Goal: Task Accomplishment & Management: Complete application form

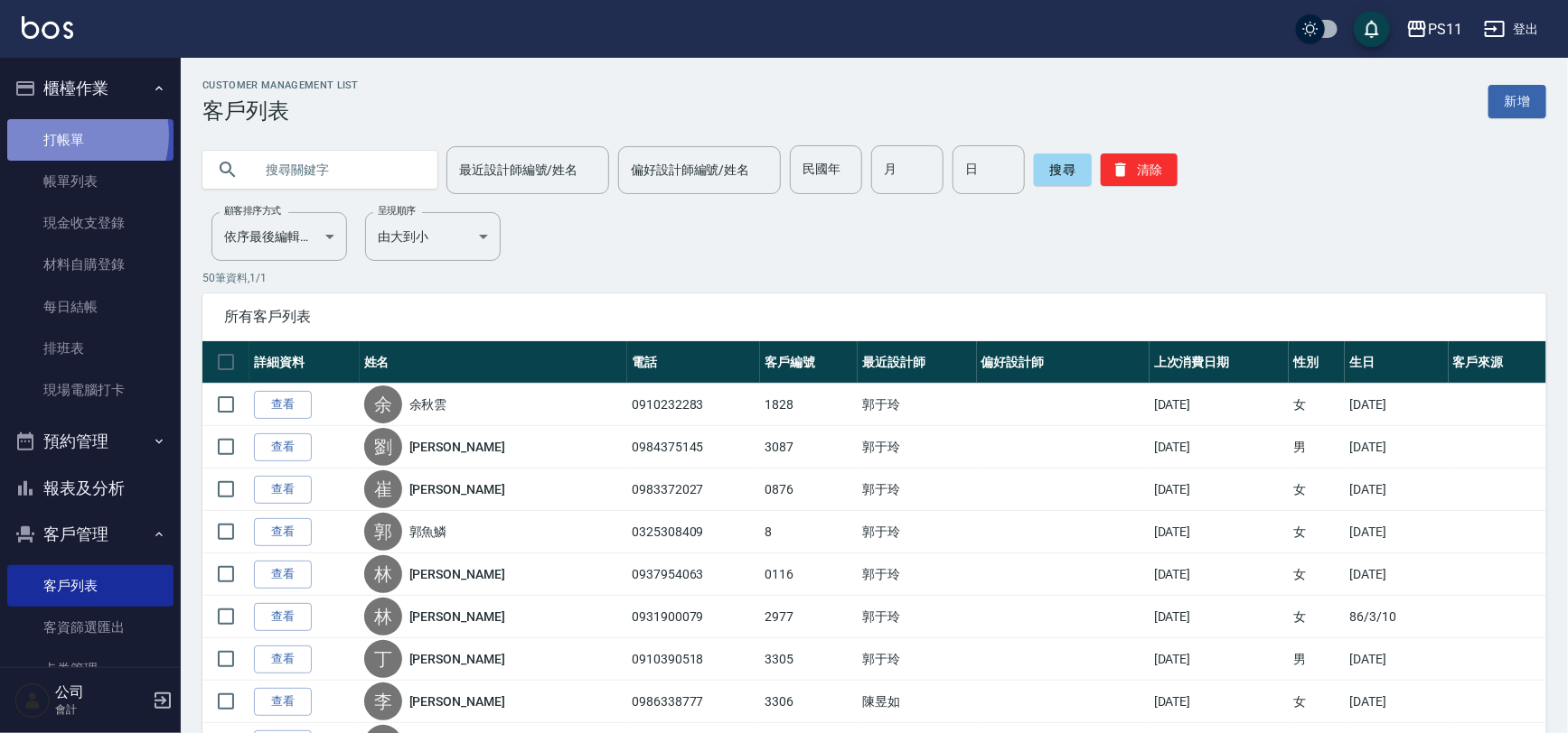
click at [74, 135] on link "打帳單" at bounding box center [90, 140] width 167 height 42
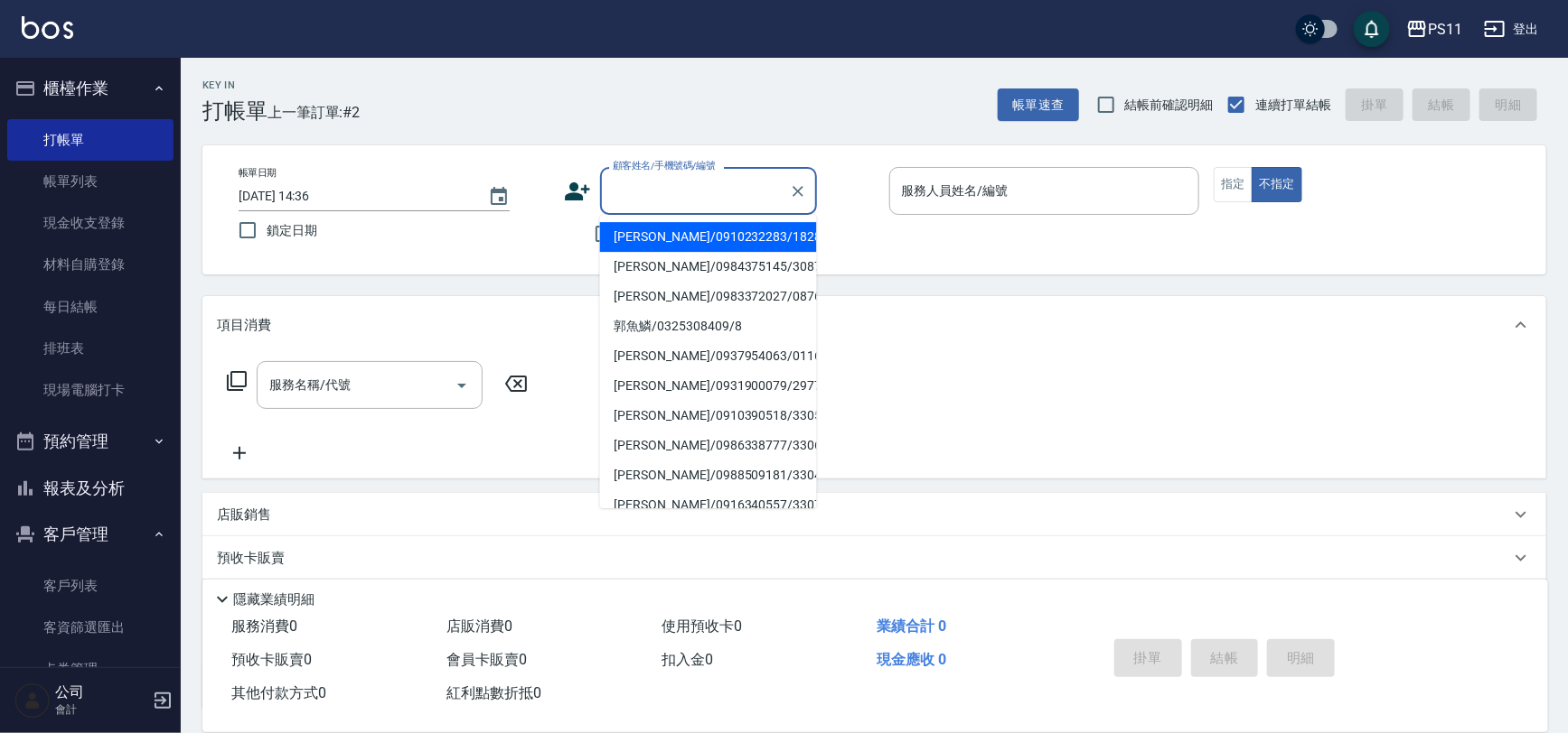
click at [670, 180] on input "顧客姓名/手機號碼/編號" at bounding box center [695, 191] width 173 height 32
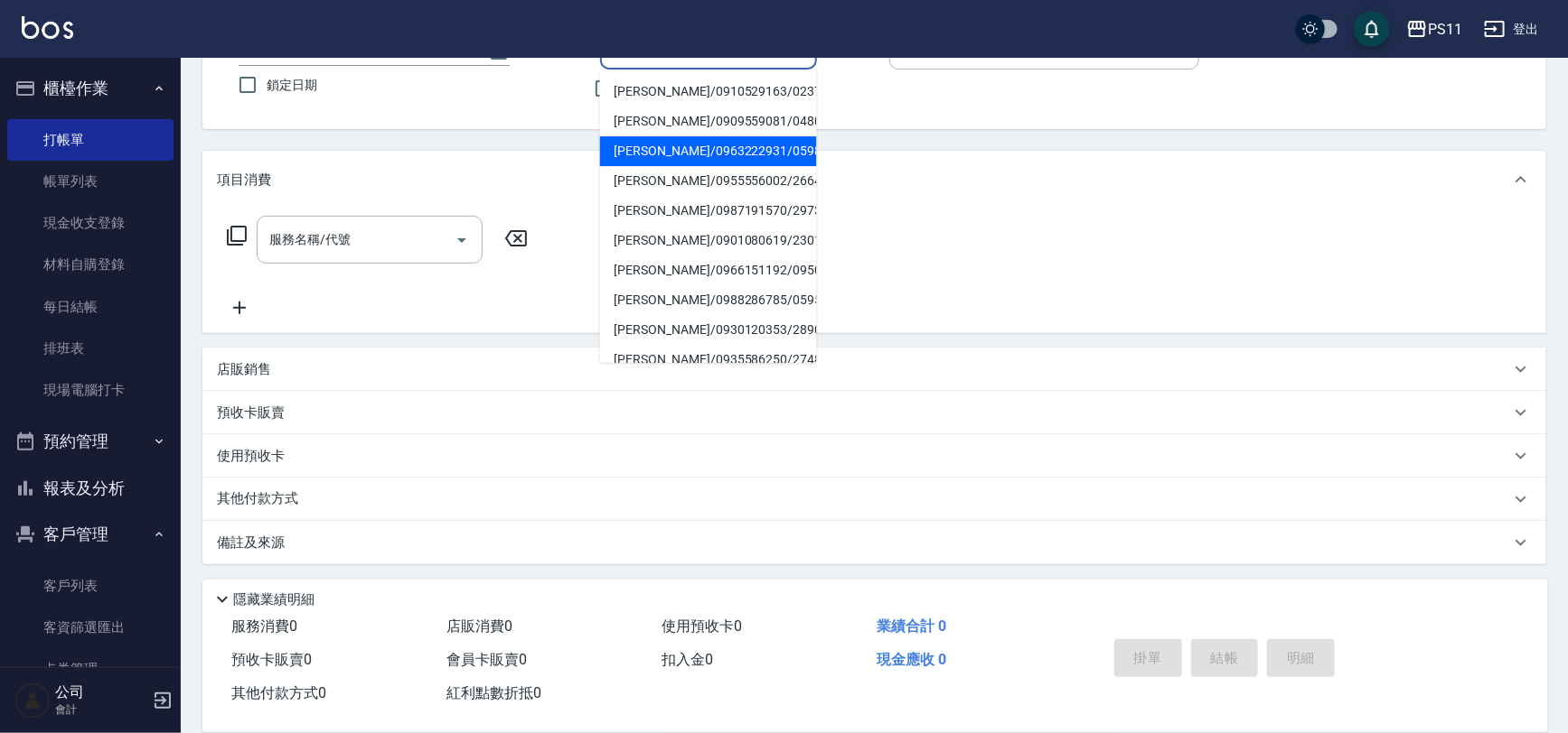
type input "賴"
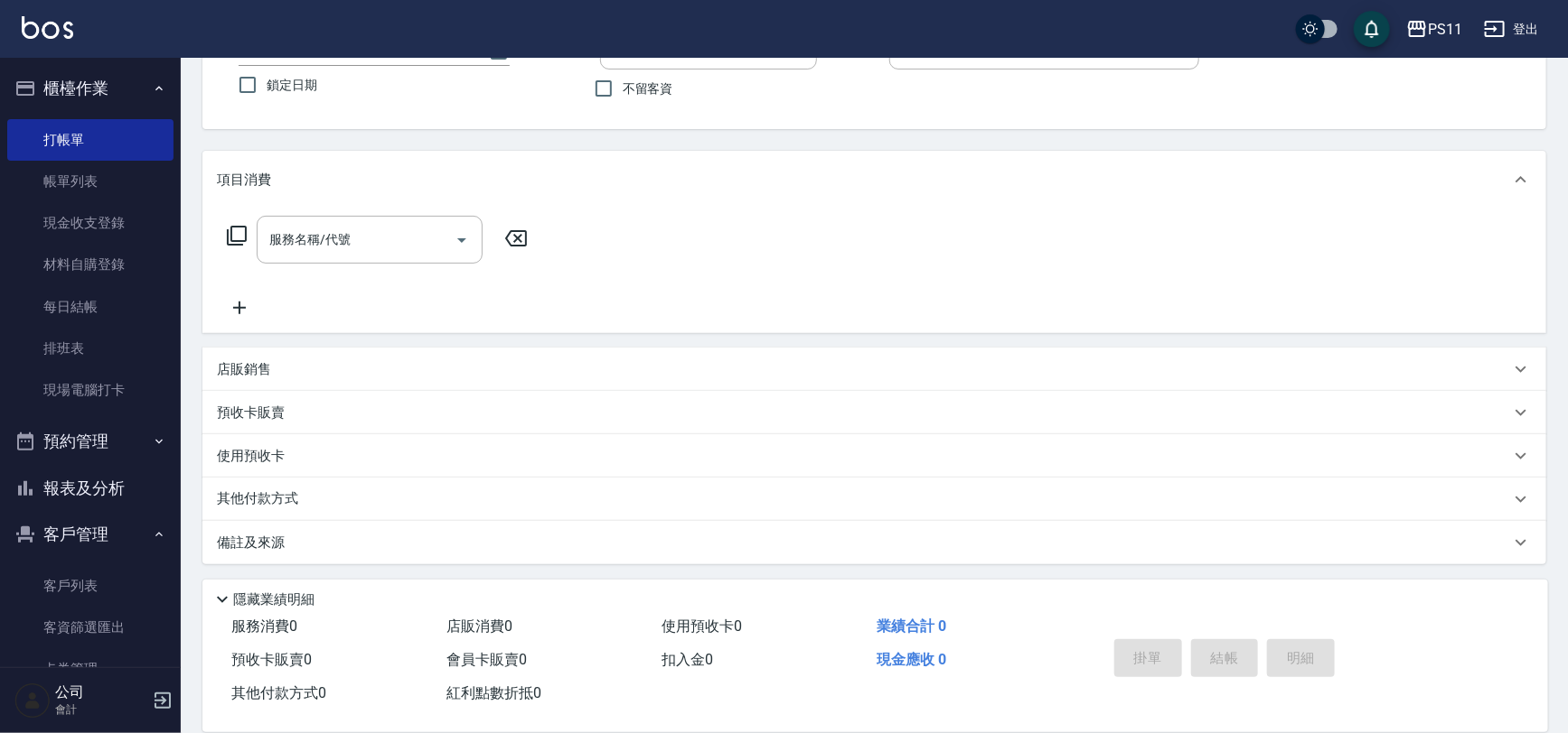
click at [524, 117] on div "帳單日期 [DATE] 14:36 鎖定日期 顧客姓名/手機號碼/編號 顧客姓名/手機號碼/編號 不留客資 服務人員姓名/編號 服務人員姓名/編號 指定 不指定" at bounding box center [875, 64] width 1344 height 129
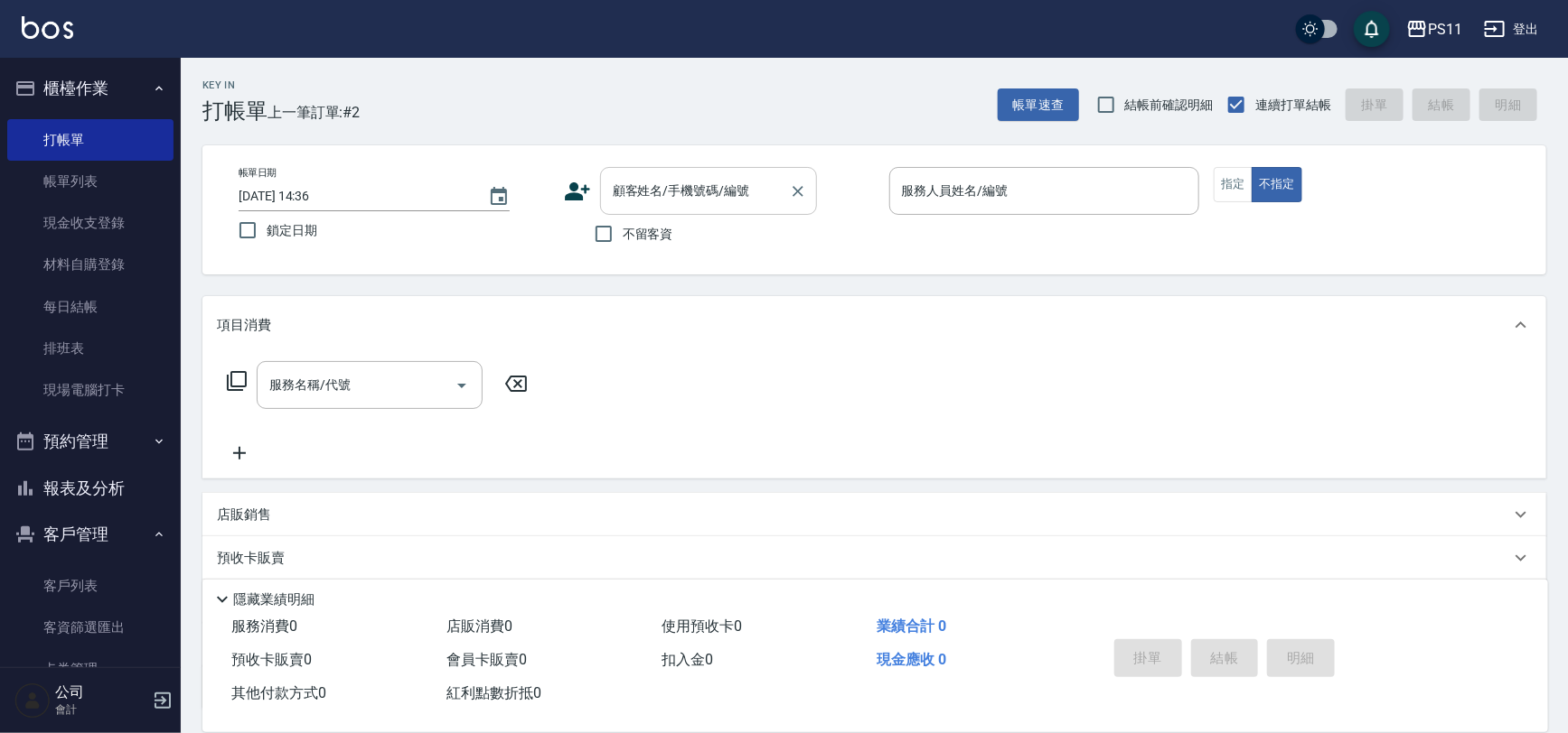
click at [698, 197] on input "顧客姓名/手機號碼/編號" at bounding box center [695, 191] width 173 height 32
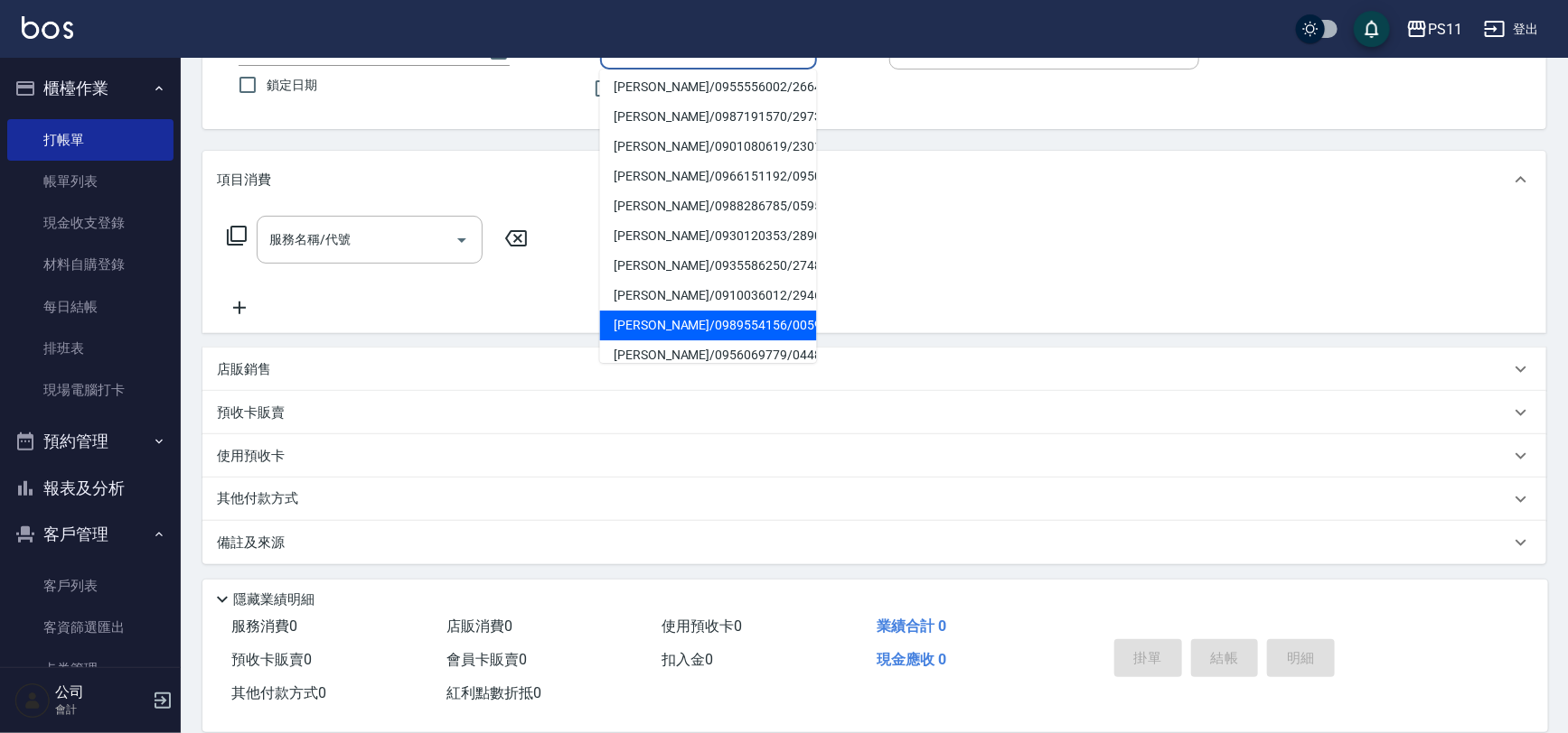
scroll to position [71, 0]
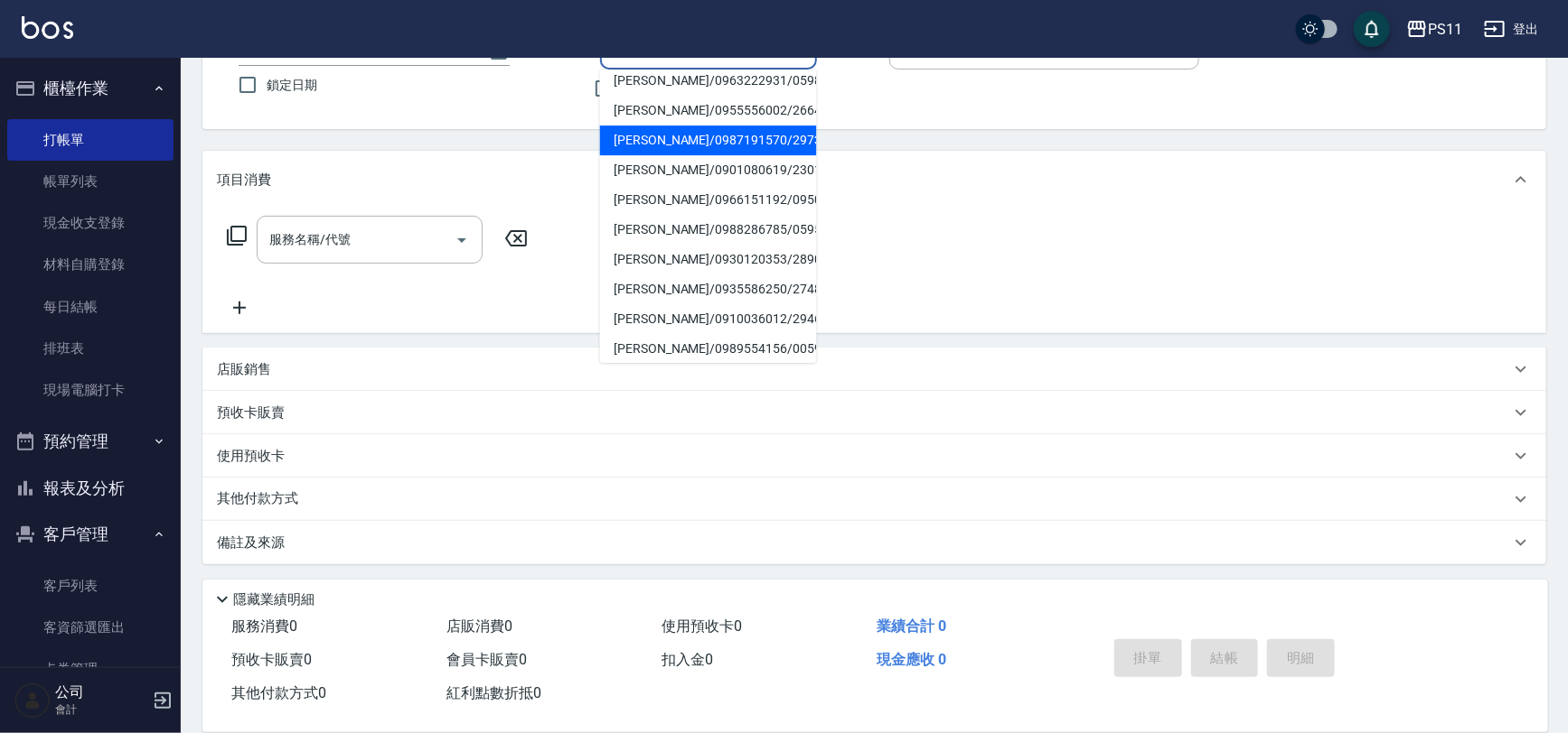
click at [543, 116] on div "帳單日期 [DATE] 14:36 鎖定日期 顧客姓名/手機號碼/編號 顧客姓名/手機號碼/編號 不留客資 服務人員姓名/編號 服務人員姓名/編號 指定 不指定" at bounding box center [875, 64] width 1344 height 129
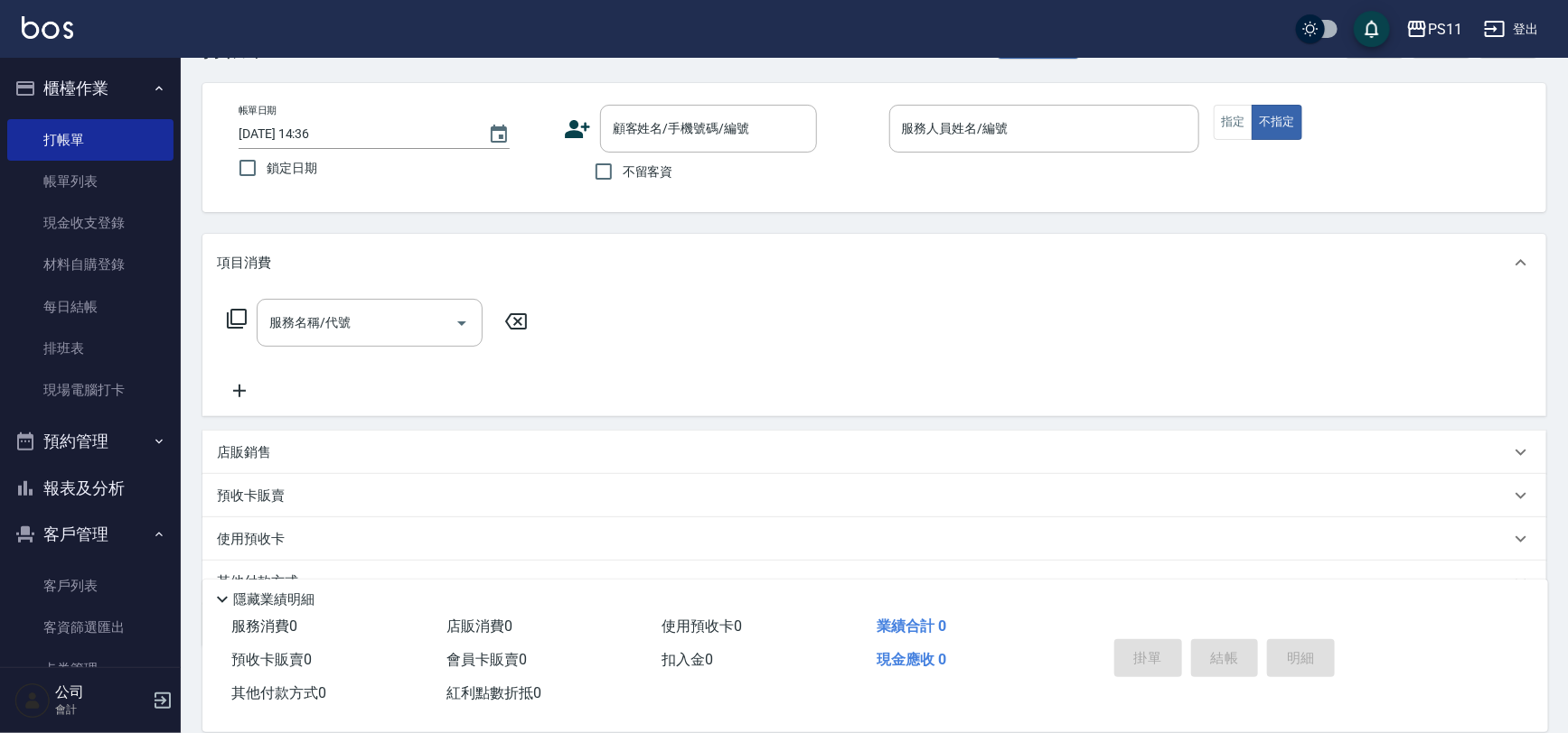
scroll to position [0, 0]
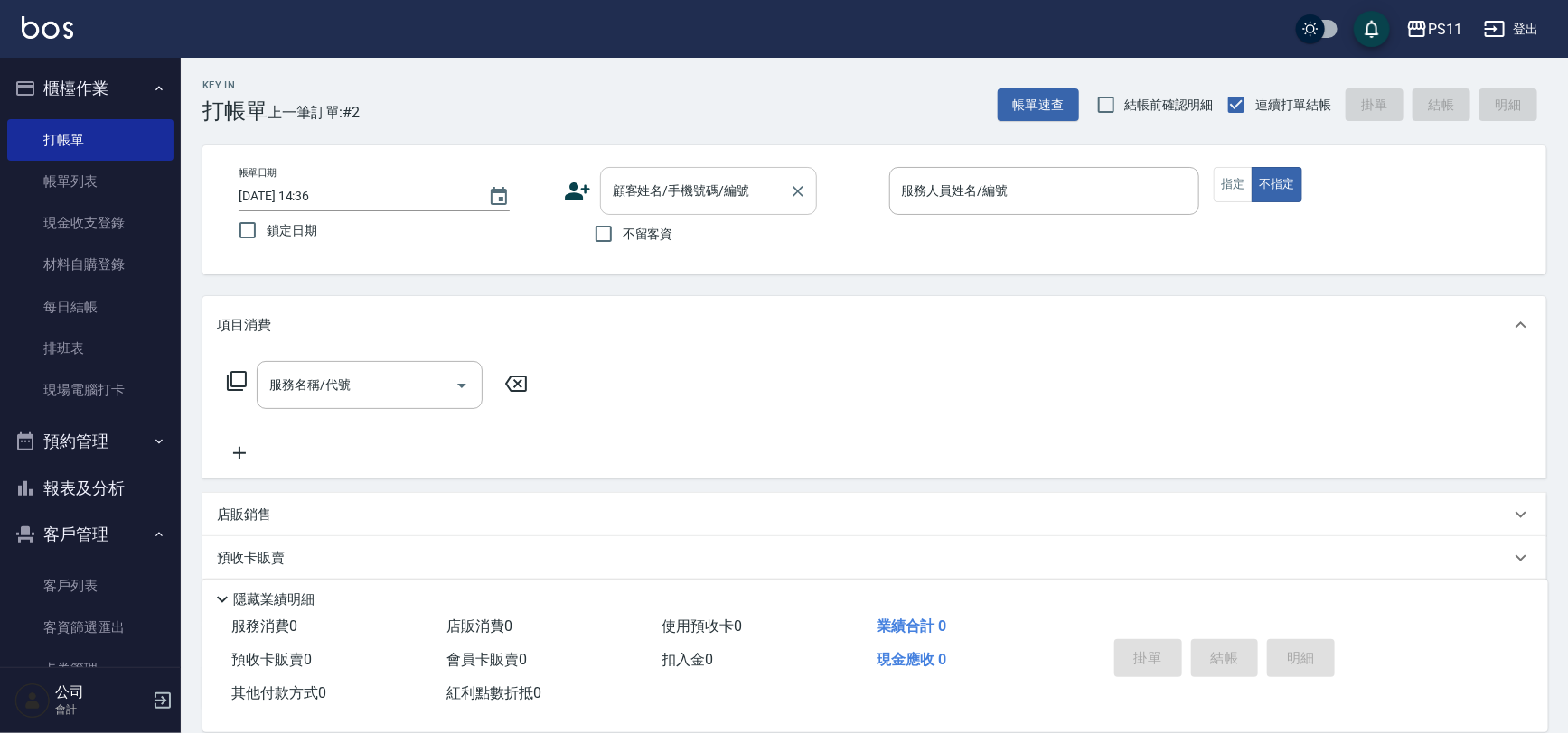
click at [689, 197] on input "顧客姓名/手機號碼/編號" at bounding box center [695, 191] width 173 height 32
click at [750, 192] on input "顧客姓名/手機號碼/編號" at bounding box center [695, 191] width 173 height 32
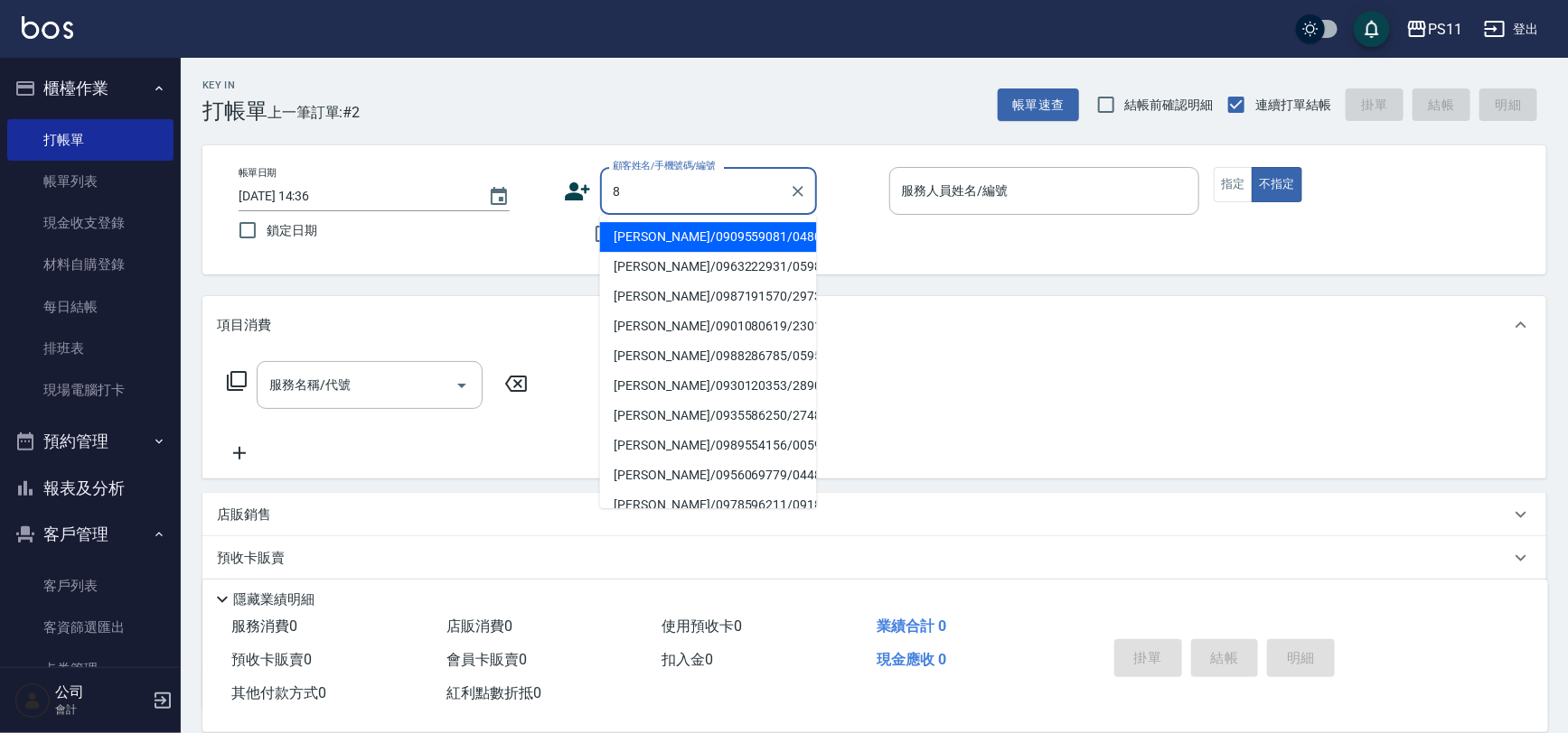
type input "[PERSON_NAME]/0909559081/0480"
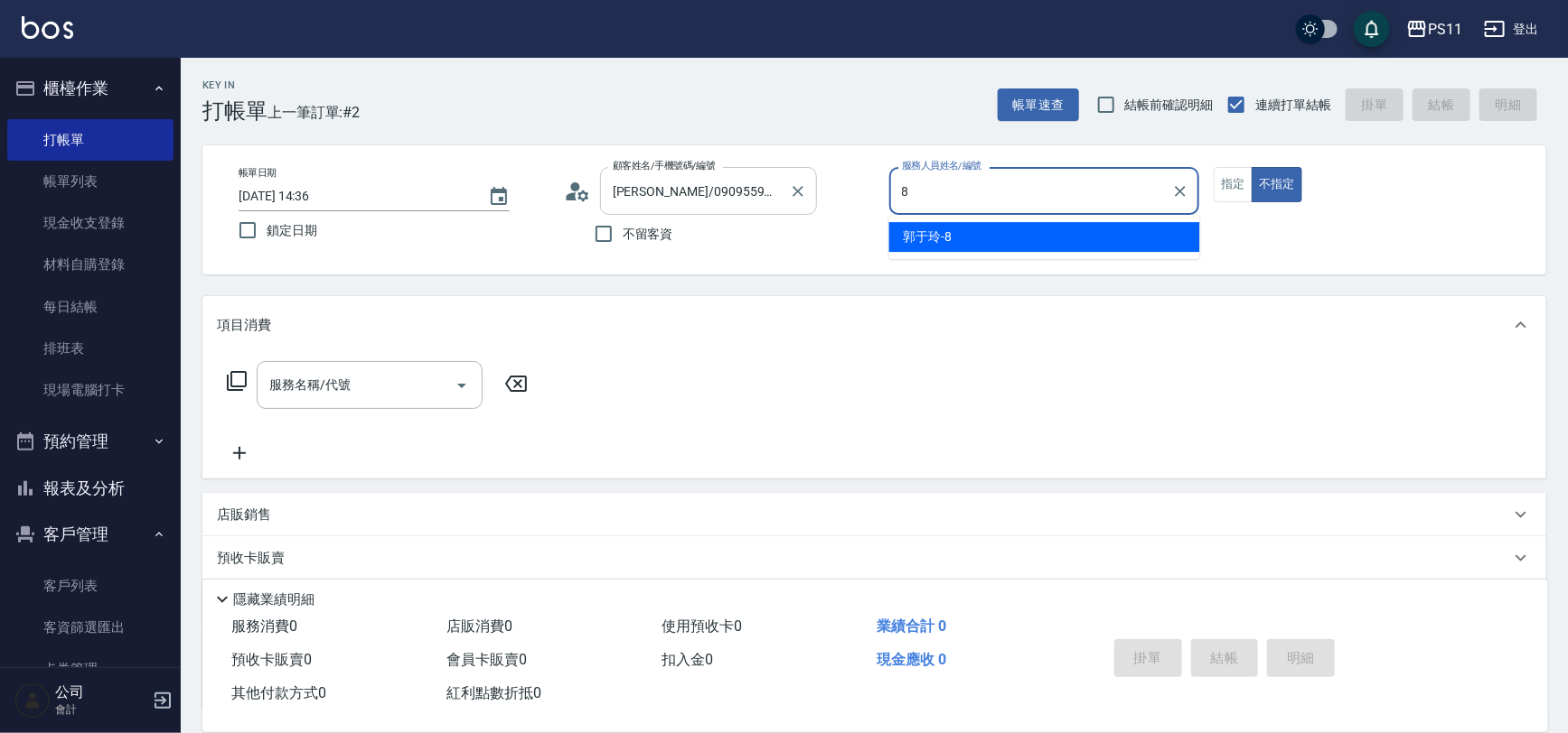
type input "88"
type input "郭魚鱗/0325308409/8"
type input "郭于玲-8"
type button "false"
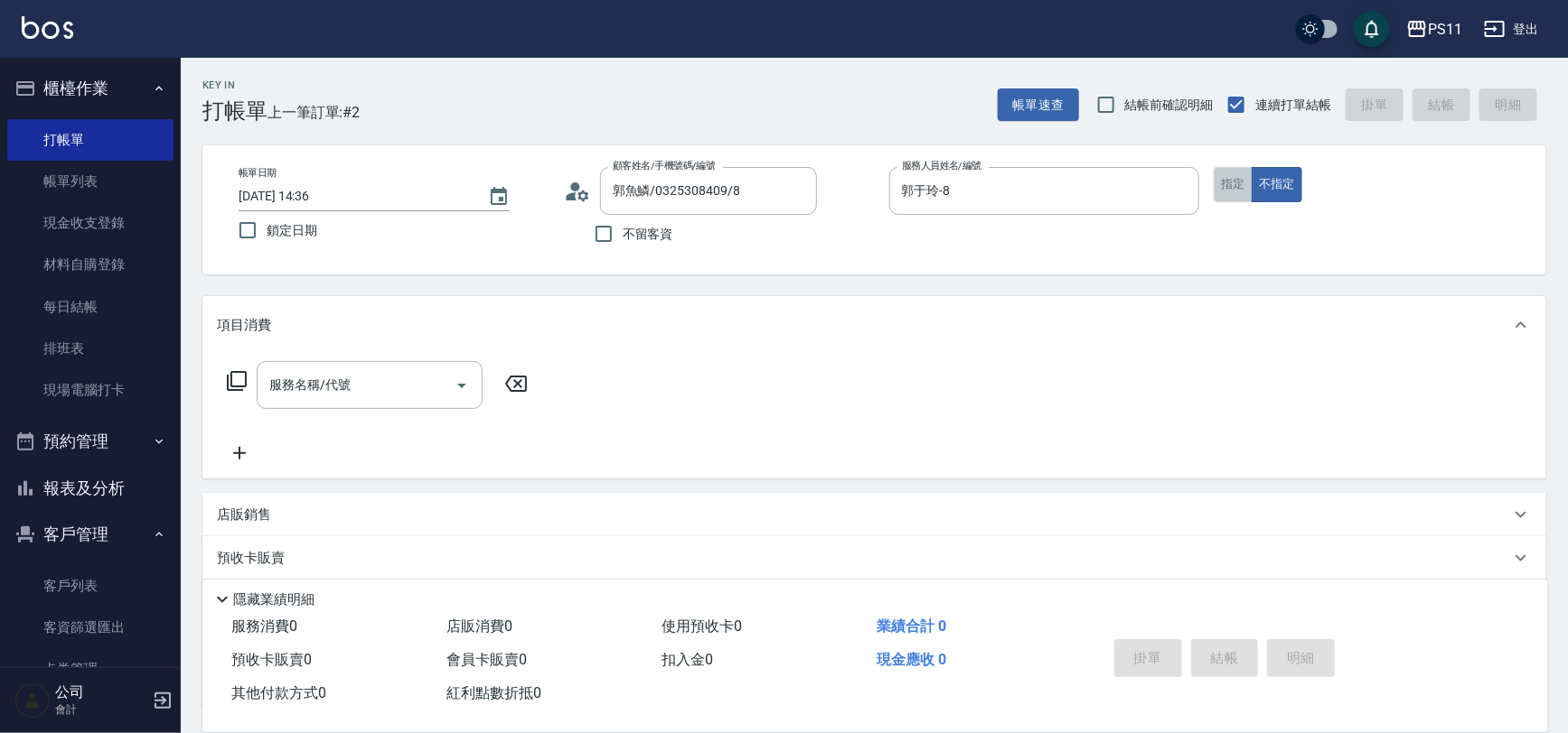
click at [1242, 183] on button "指定" at bounding box center [1233, 185] width 39 height 35
click at [236, 377] on icon at bounding box center [236, 380] width 21 height 21
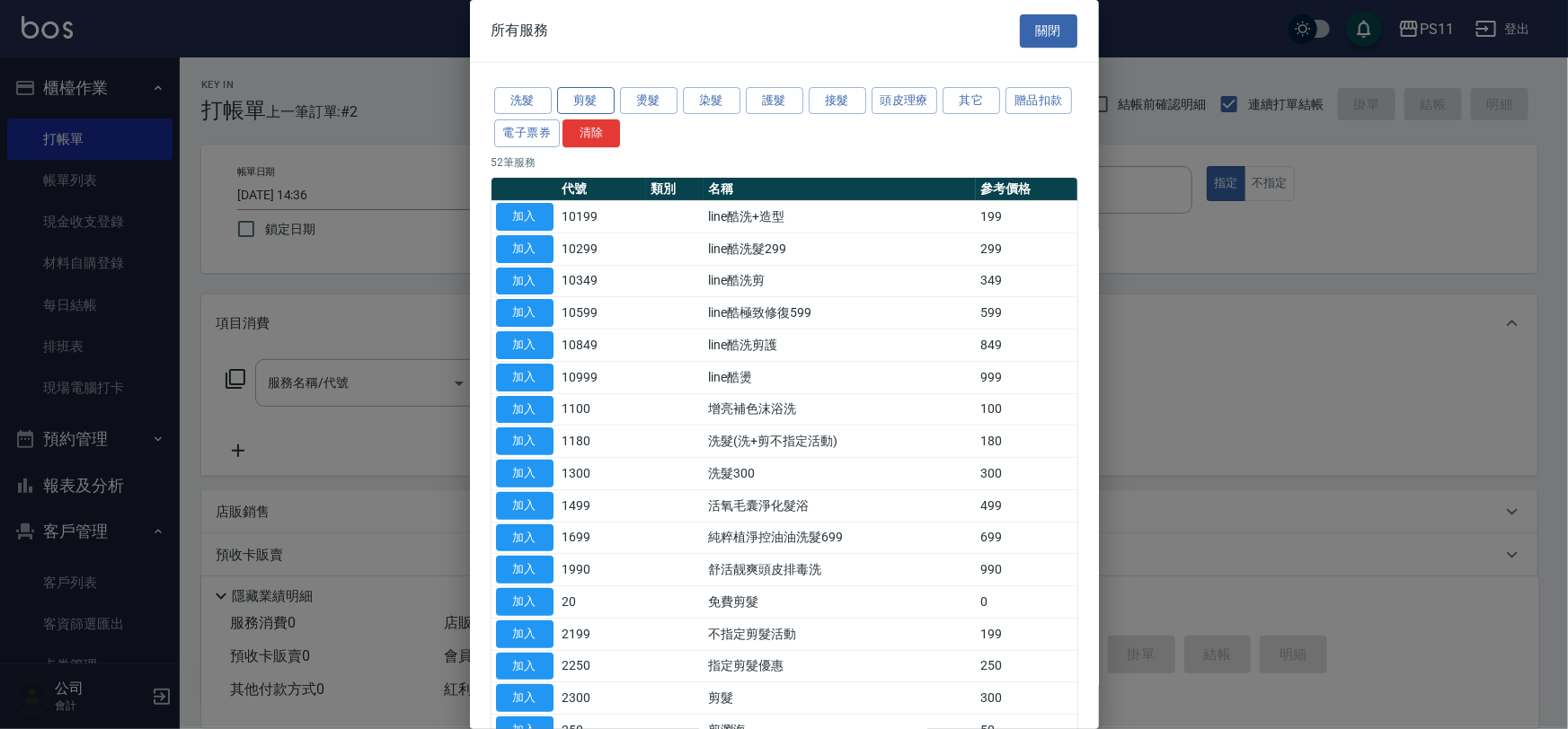
click at [597, 101] on button "剪髮" at bounding box center [586, 101] width 57 height 28
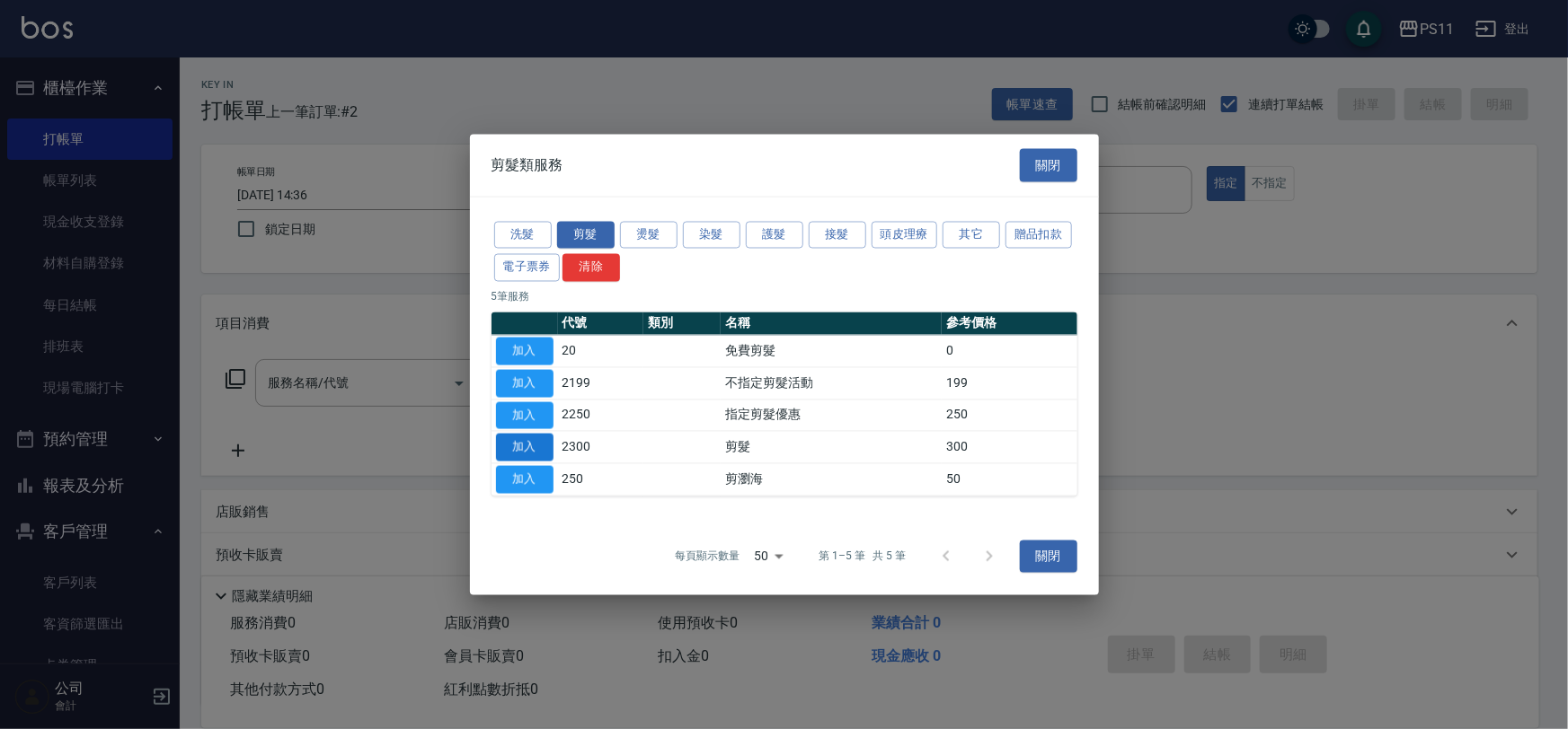
click at [533, 452] on button "加入" at bounding box center [525, 448] width 57 height 28
type input "剪髮(2300)"
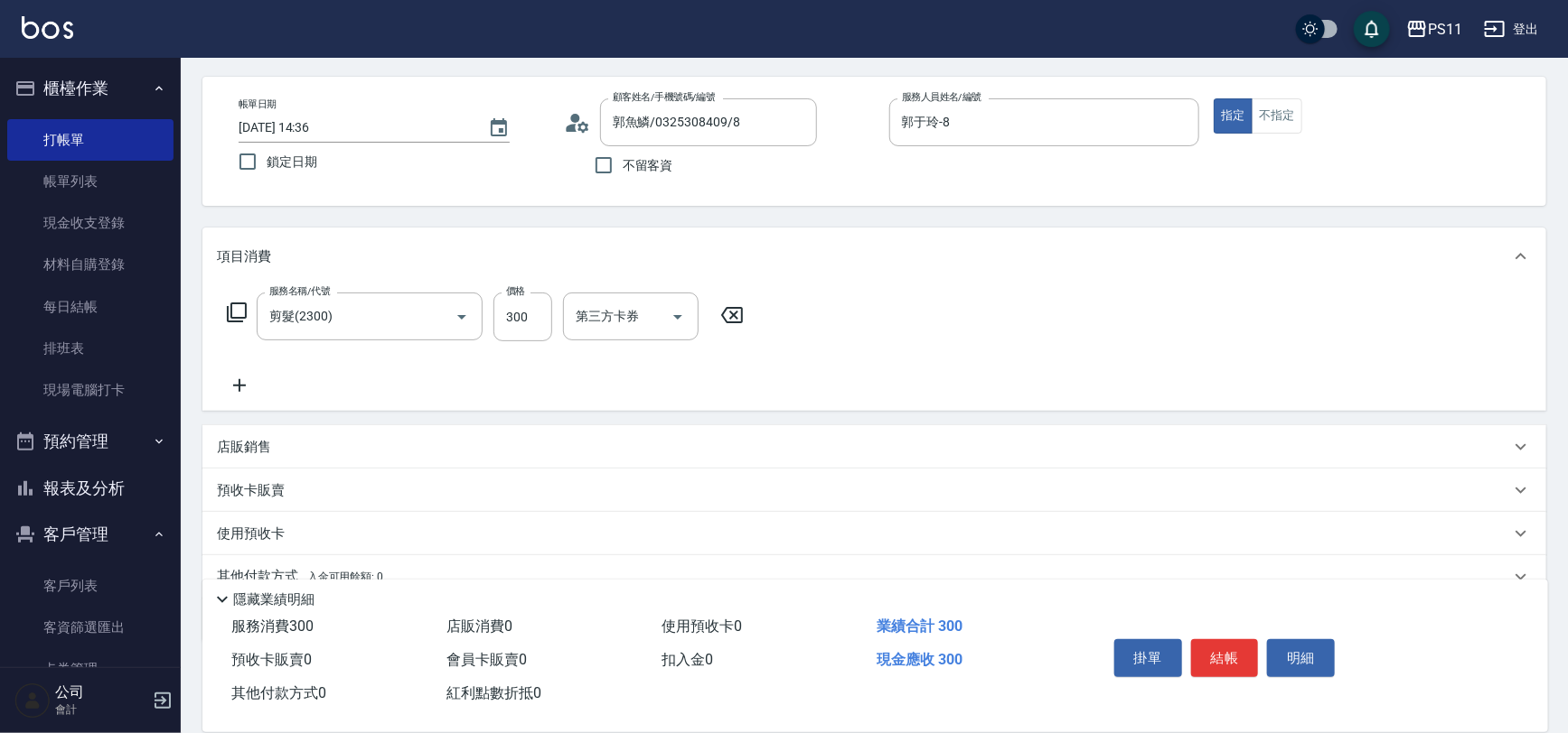
scroll to position [147, 0]
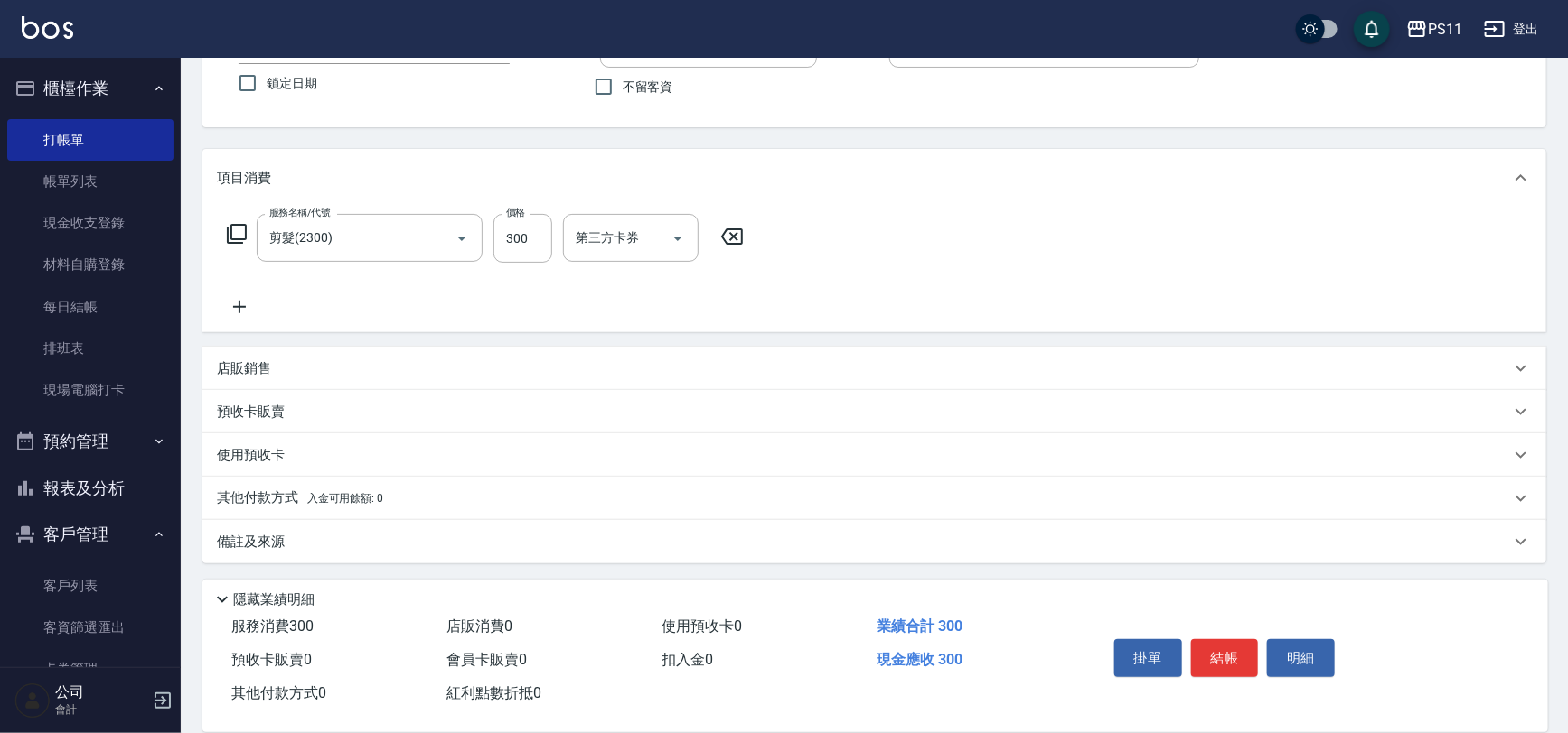
click at [248, 308] on icon at bounding box center [239, 307] width 46 height 21
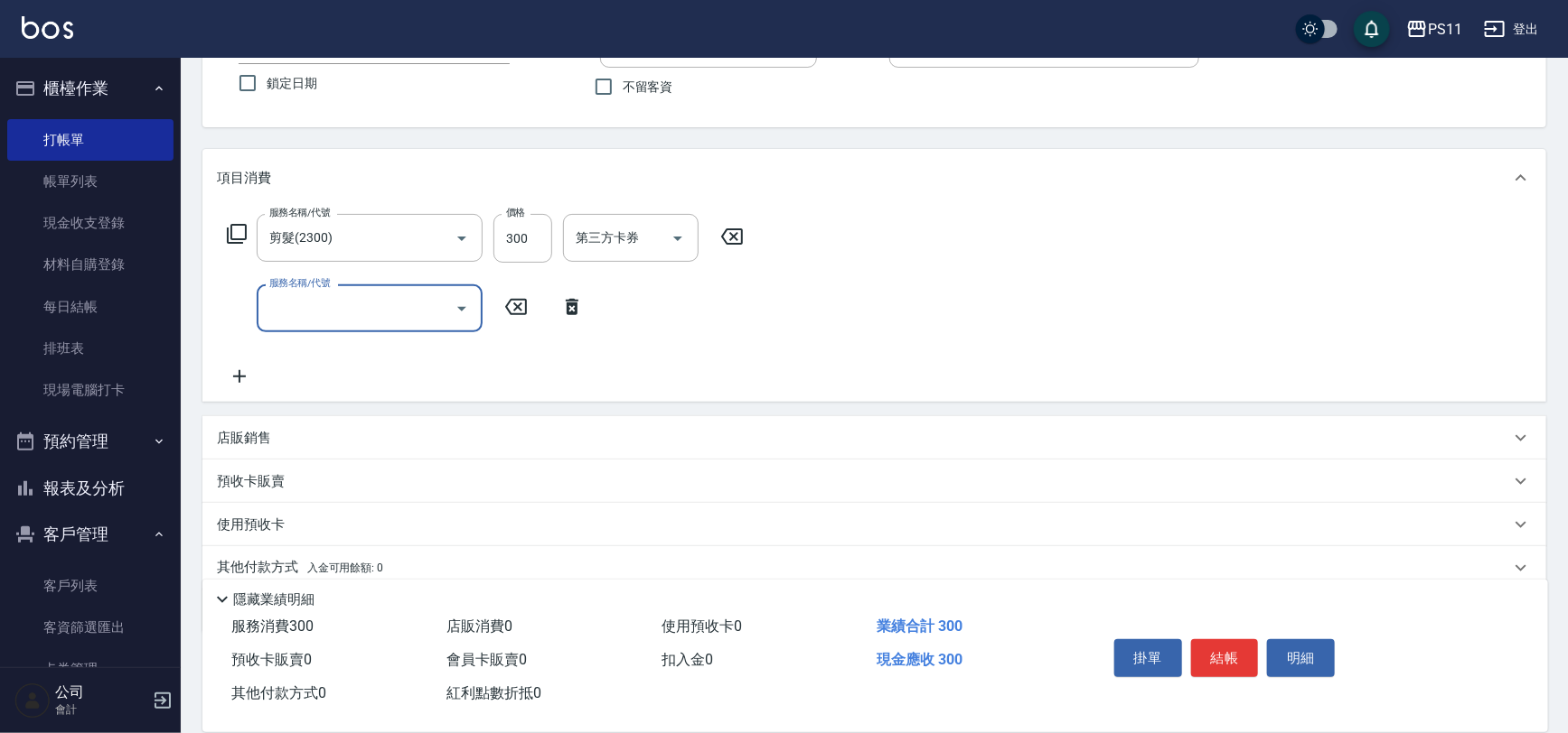
click at [312, 313] on input "服務名稱/代號" at bounding box center [356, 309] width 182 height 32
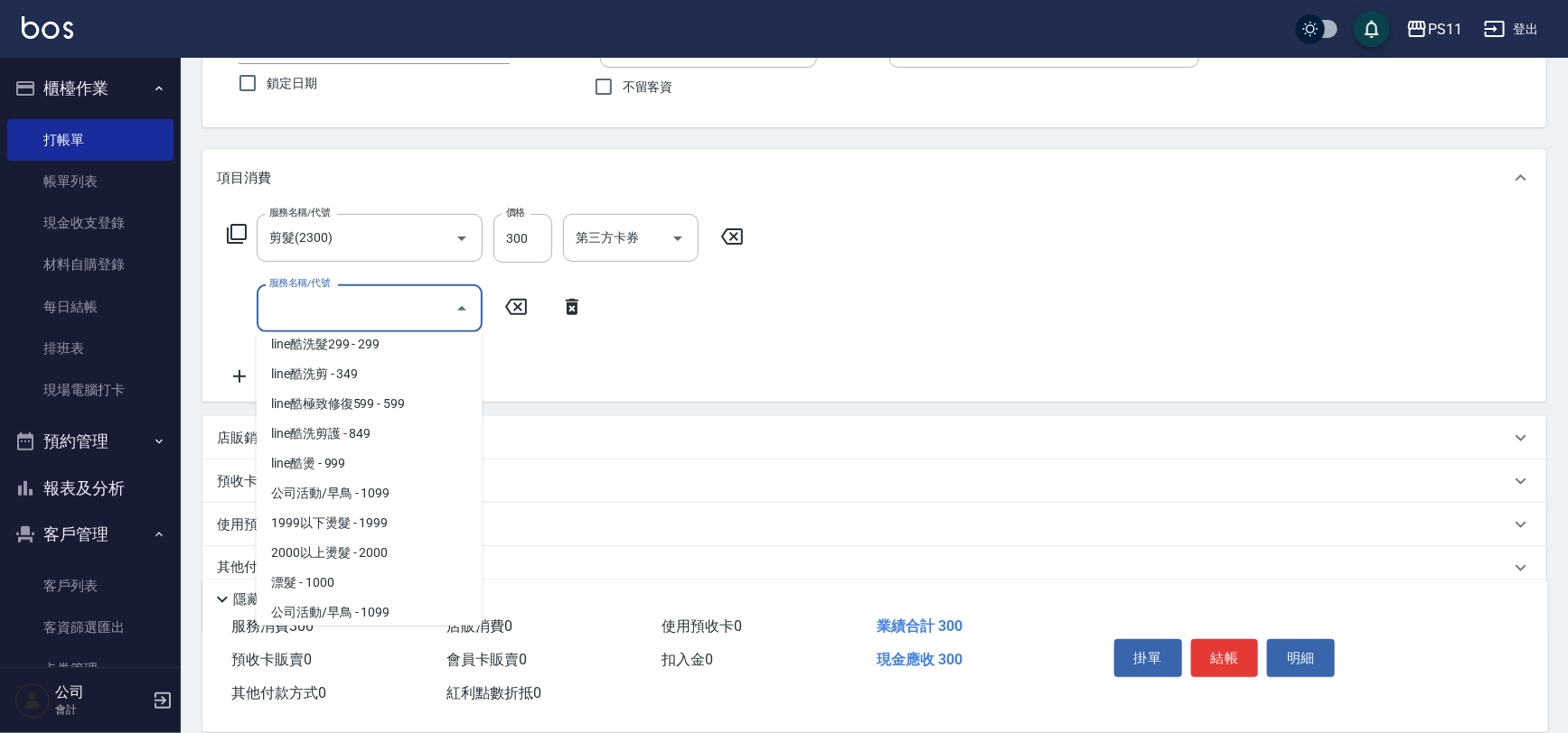
scroll to position [821, 0]
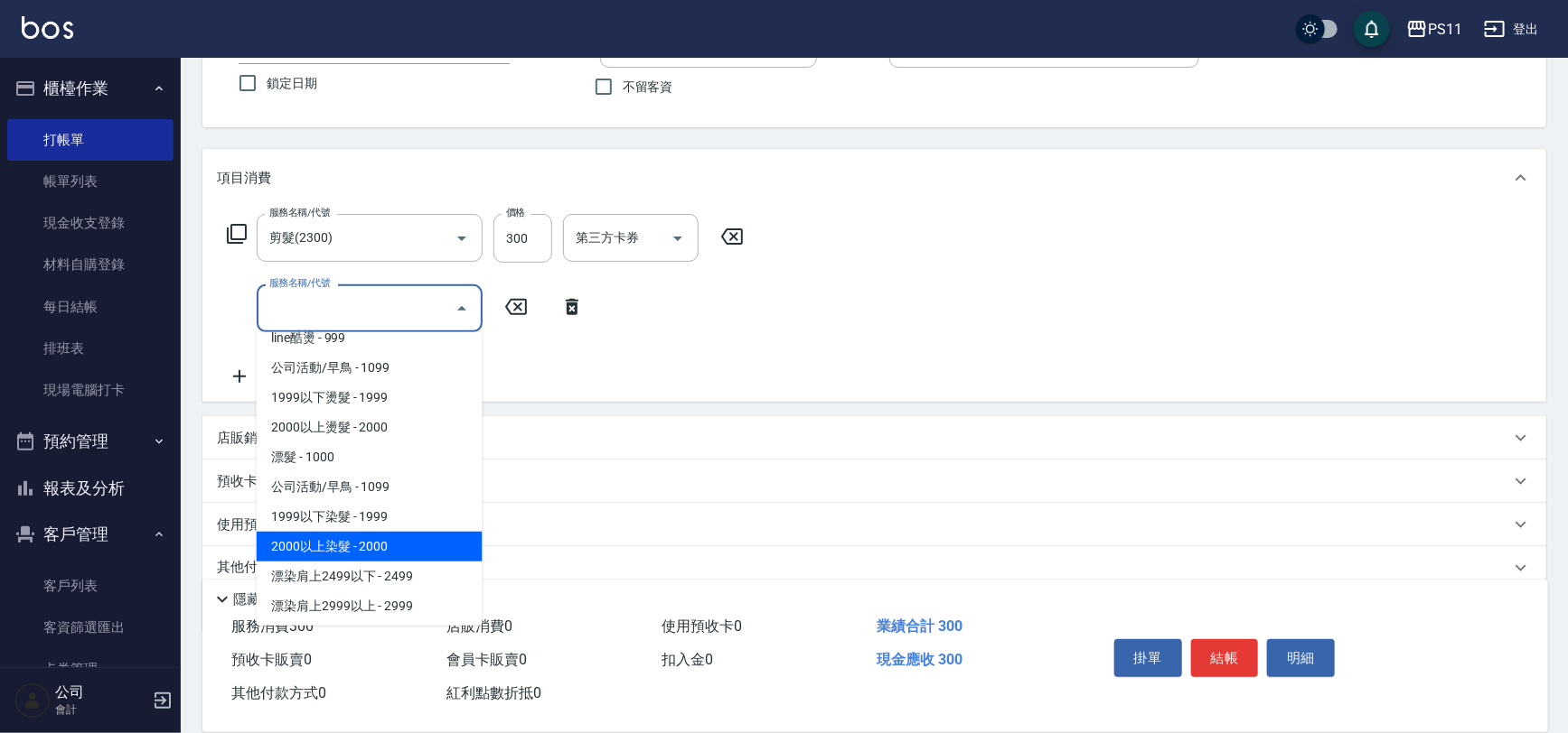
click at [429, 542] on span "2000以上染髮 - 2000" at bounding box center [369, 547] width 226 height 30
type input "2000以上染髮(42000)"
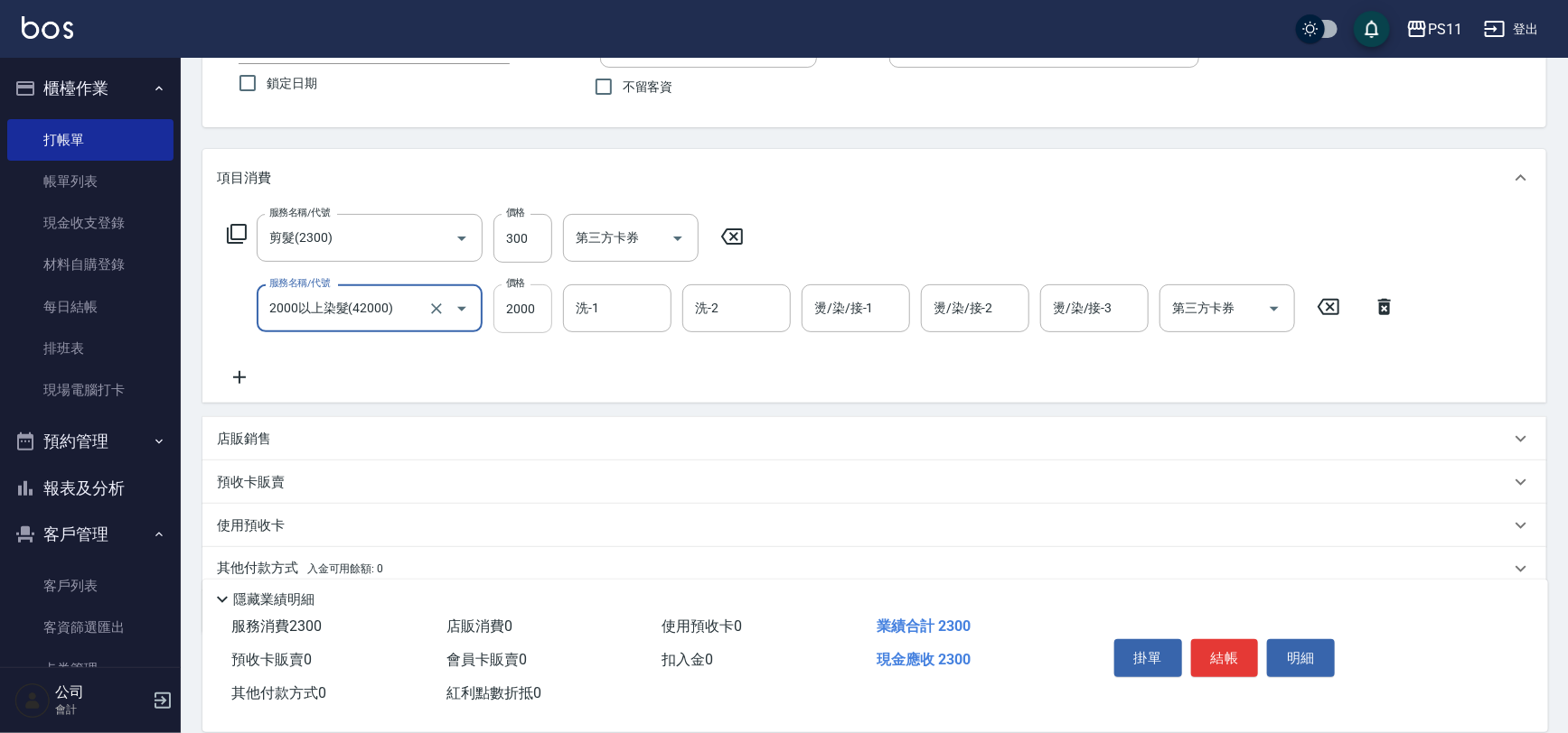
click at [505, 296] on input "2000" at bounding box center [522, 309] width 59 height 48
type input "2500"
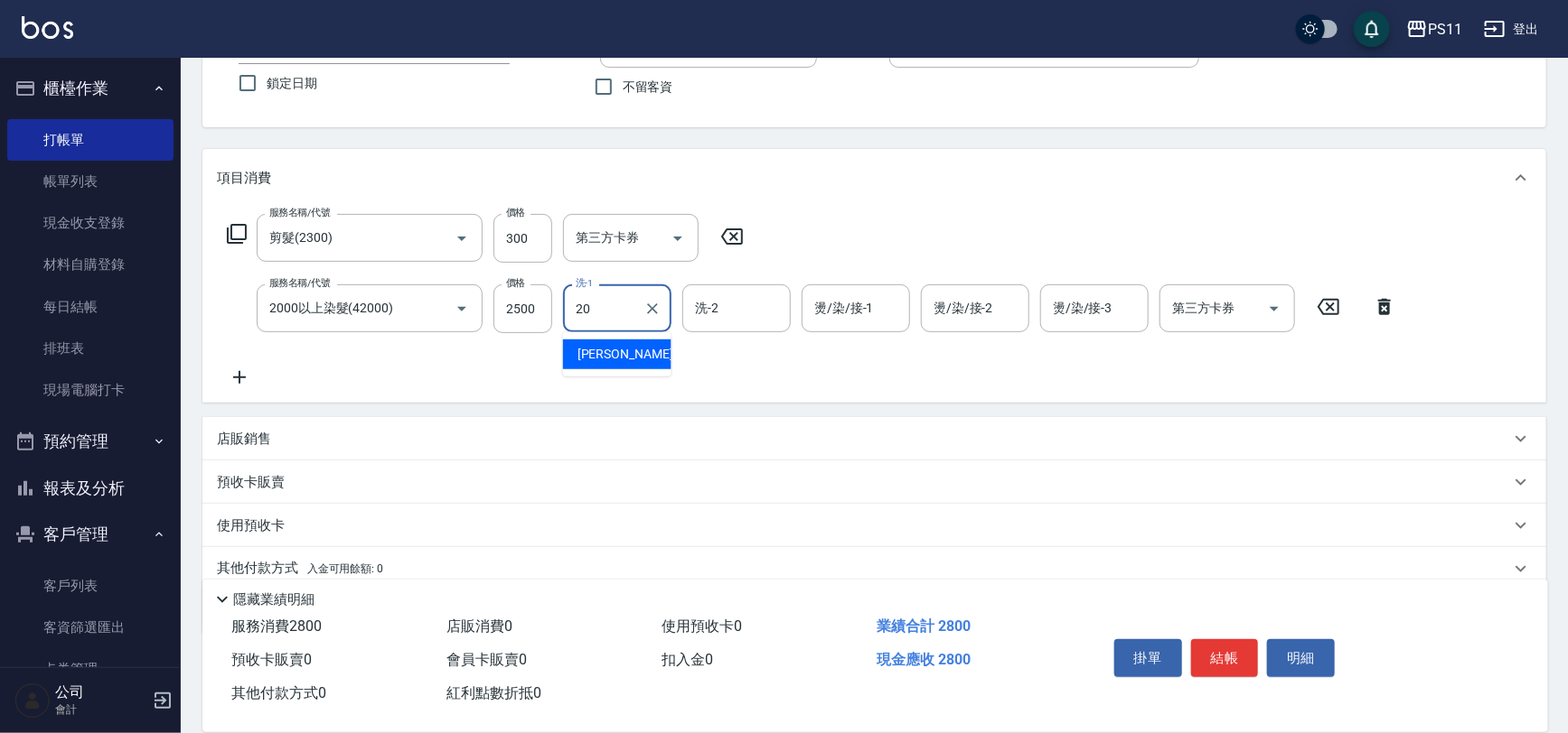
type input "[PERSON_NAME]-20"
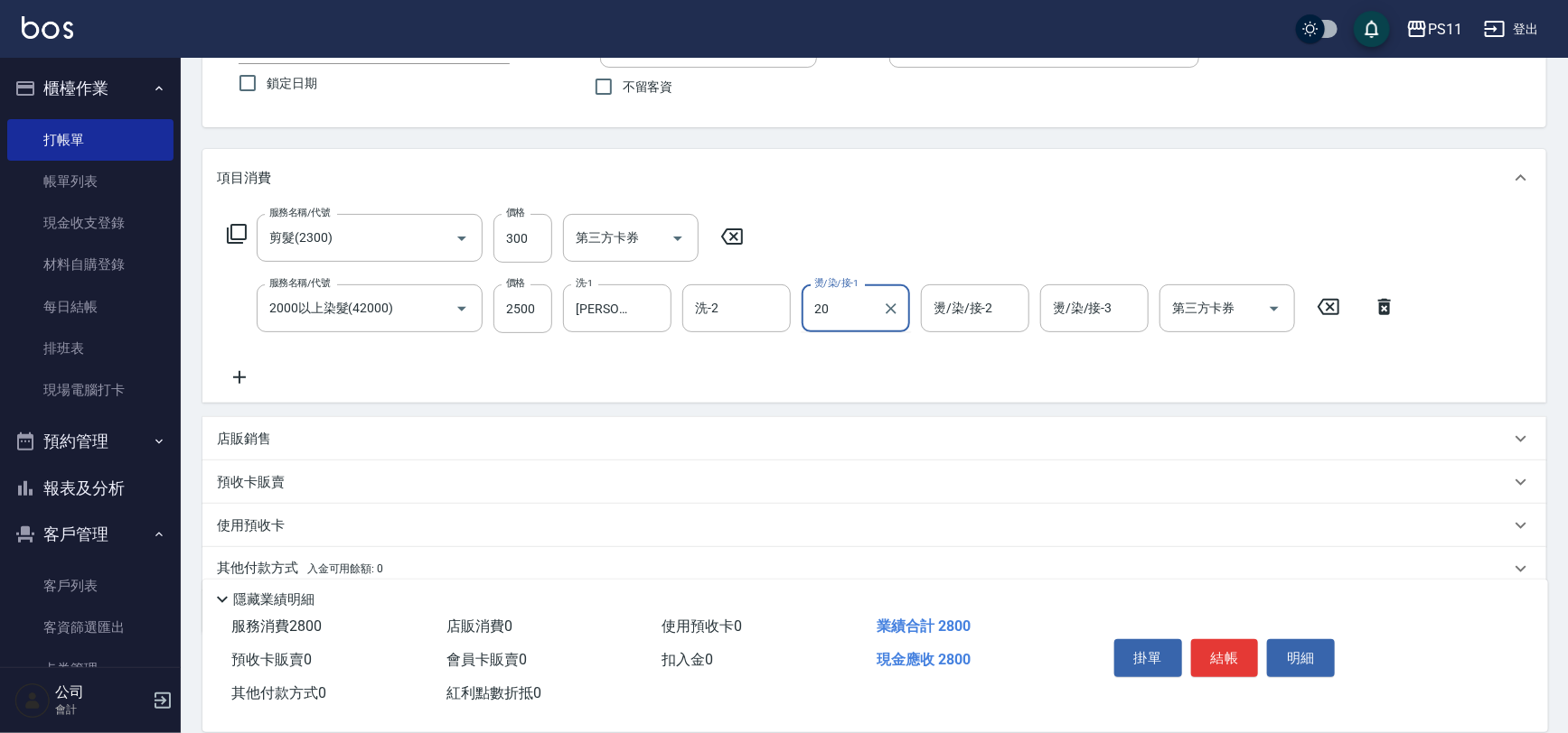
type input "[PERSON_NAME]-20"
click at [243, 374] on icon at bounding box center [239, 377] width 46 height 21
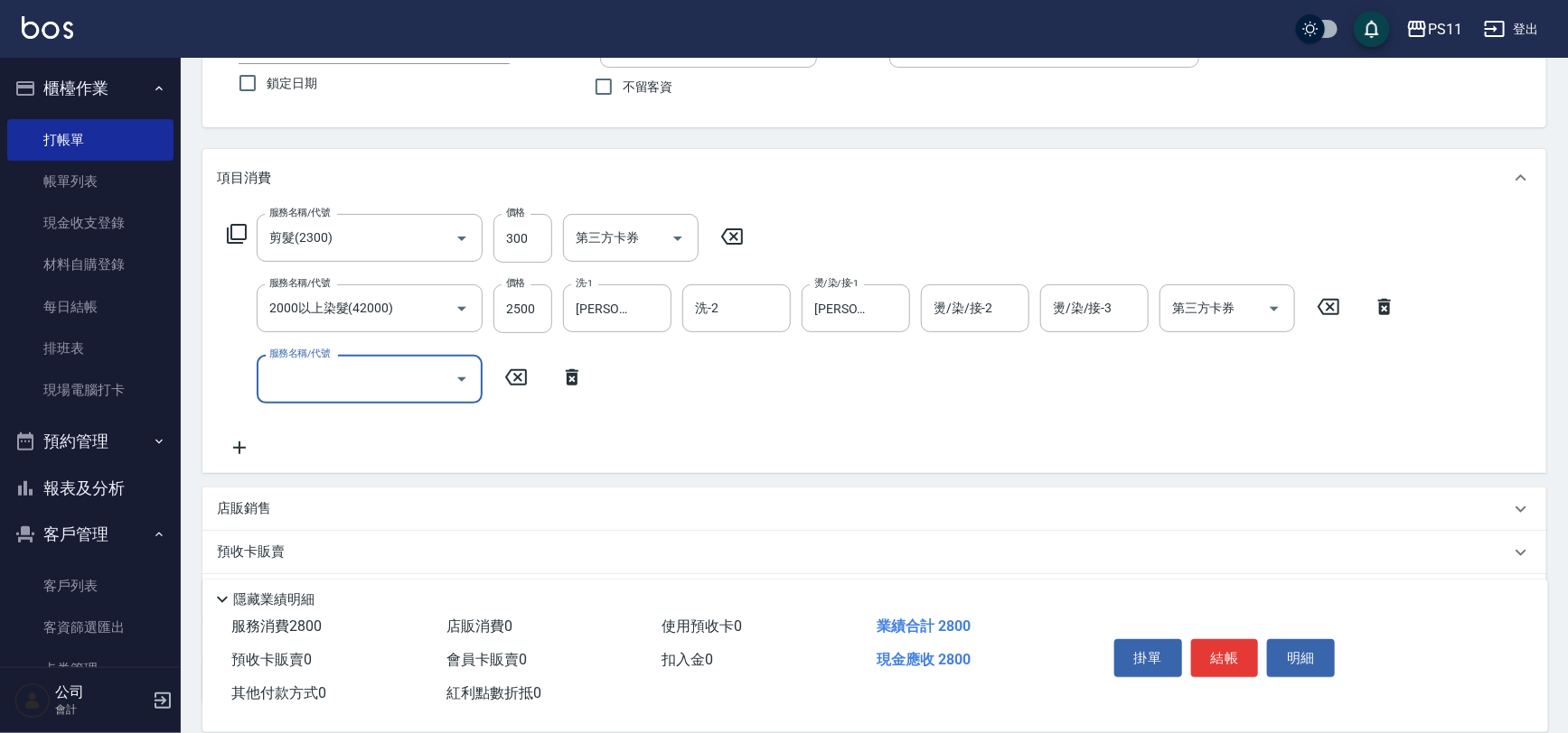
click at [319, 375] on input "服務名稱/代號" at bounding box center [356, 379] width 182 height 32
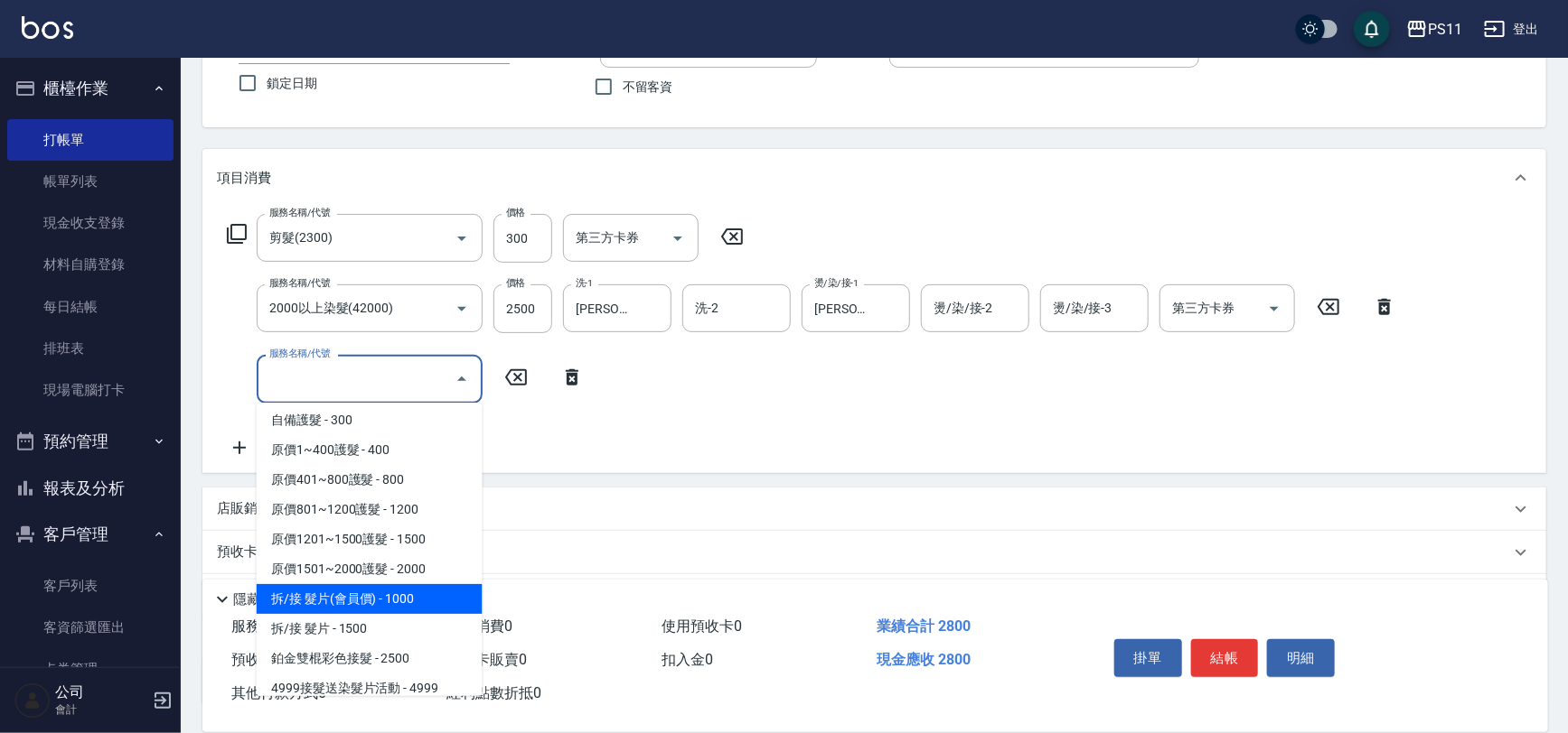
scroll to position [1106, 0]
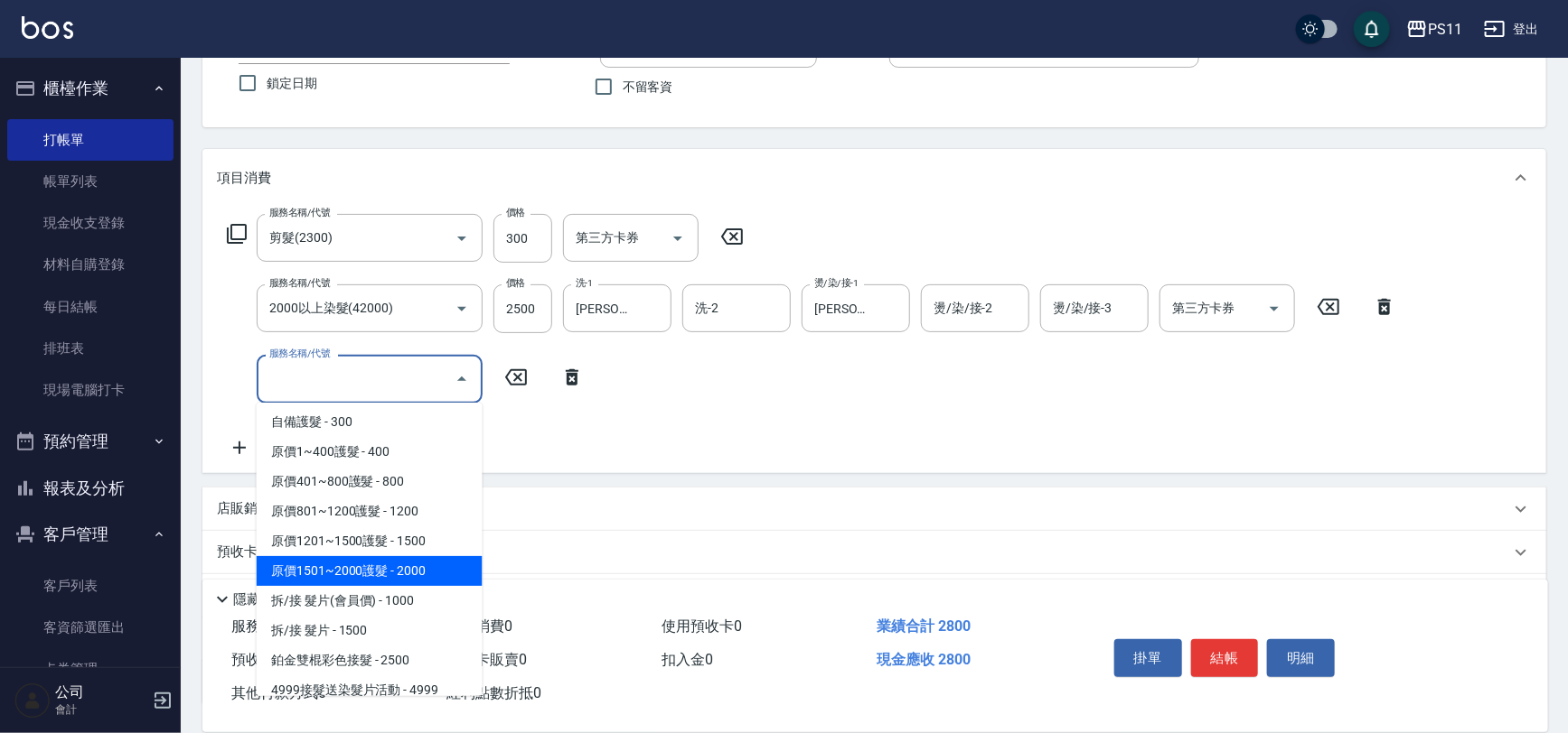
click at [420, 568] on span "原價1501~2000護髮 - 2000" at bounding box center [369, 571] width 226 height 30
type input "原價1501~2000護髮(52000)"
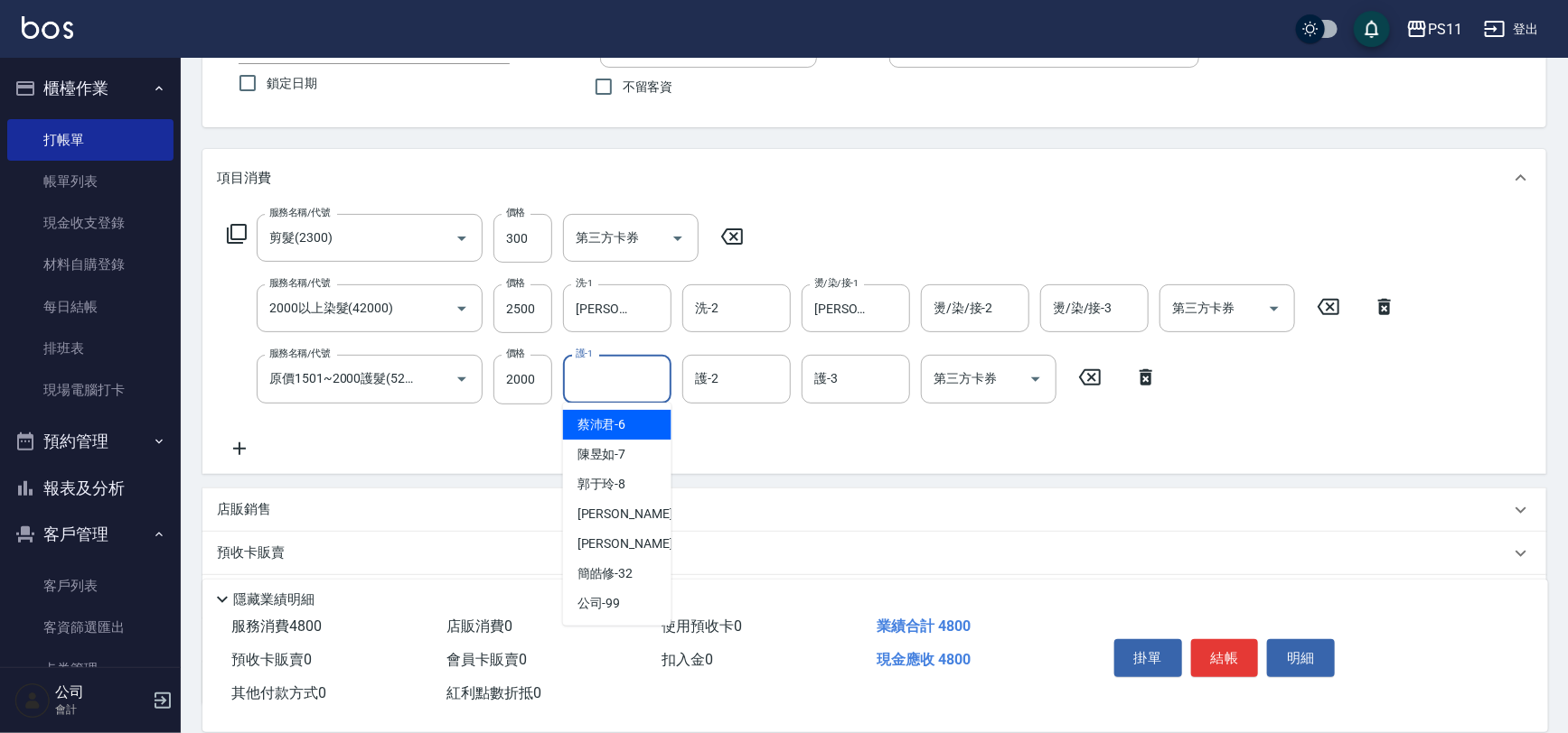
click at [615, 377] on input "護-1" at bounding box center [617, 379] width 92 height 32
type input "[PERSON_NAME]-20"
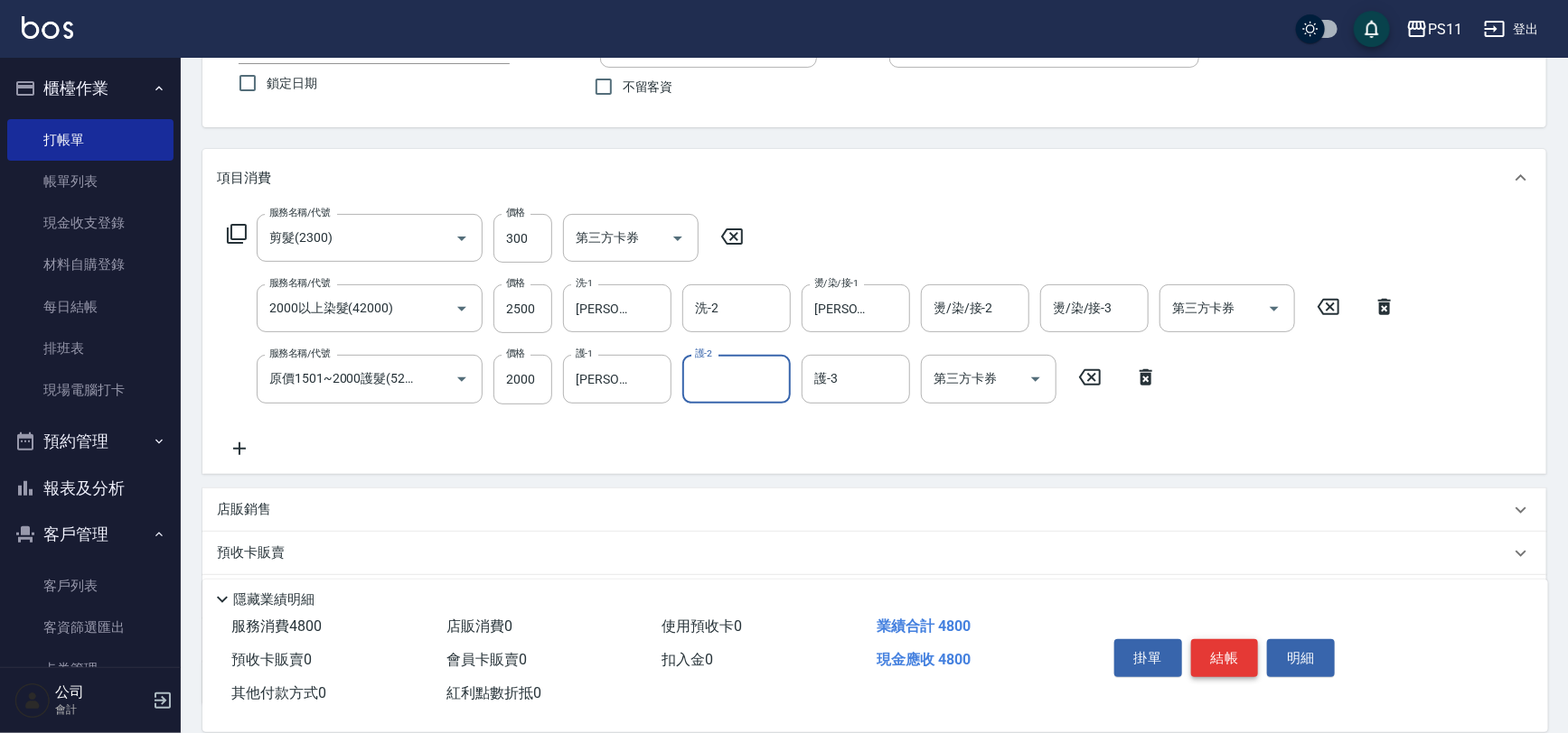
click at [1204, 646] on button "結帳" at bounding box center [1225, 658] width 68 height 38
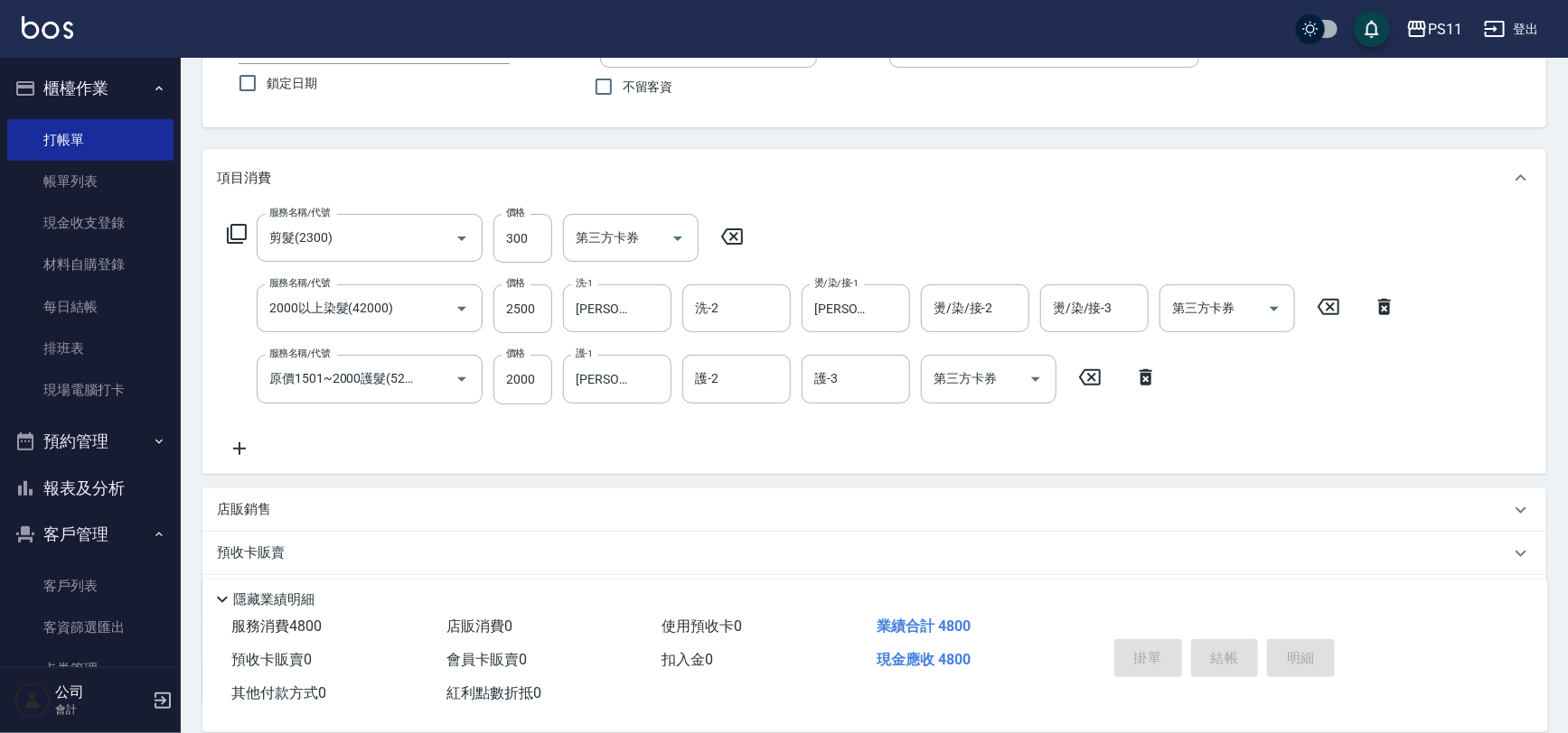
type input "[DATE] 14:37"
